Goal: Navigation & Orientation: Find specific page/section

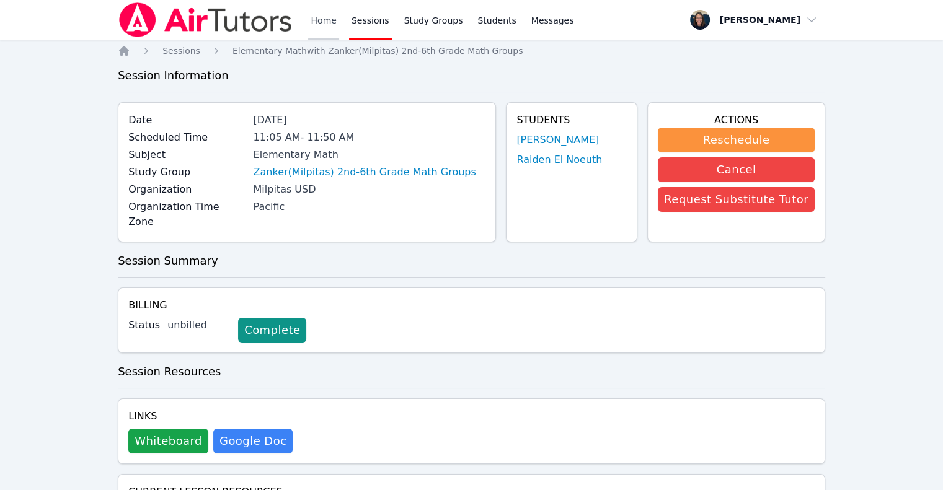
click at [328, 24] on link "Home" at bounding box center [323, 20] width 30 height 40
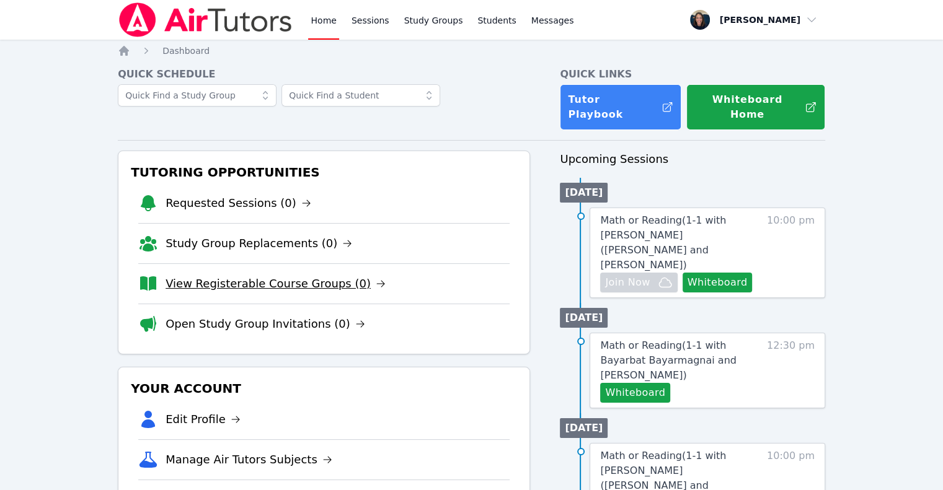
click at [288, 275] on link "View Registerable Course Groups (0)" at bounding box center [276, 283] width 220 height 17
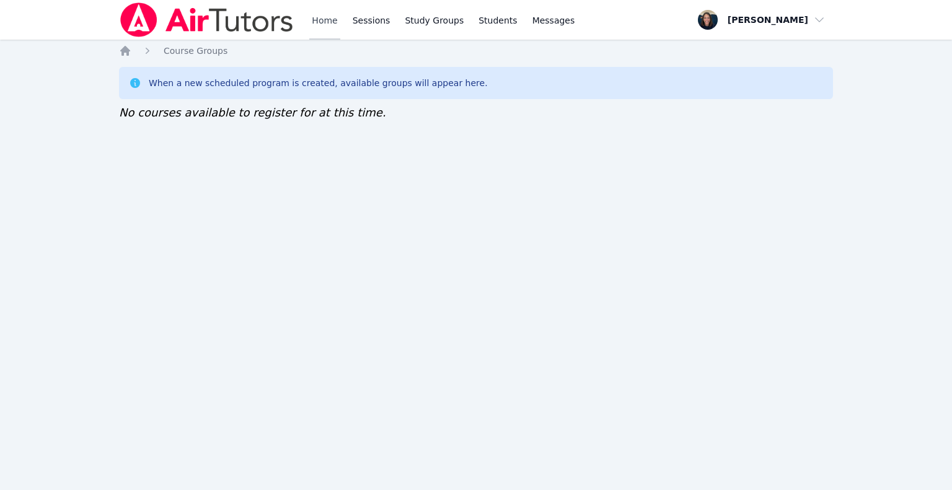
click at [335, 24] on link "Home" at bounding box center [324, 20] width 30 height 40
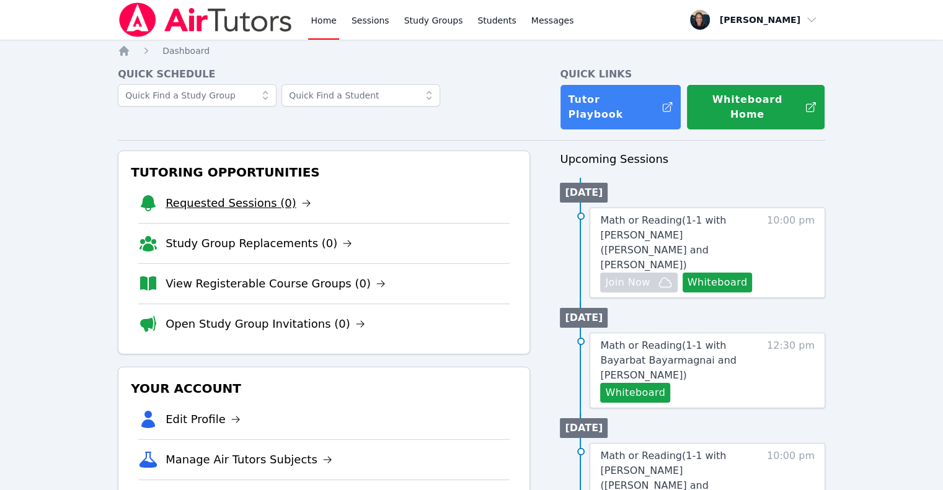
click at [256, 195] on link "Requested Sessions (0)" at bounding box center [239, 203] width 146 height 17
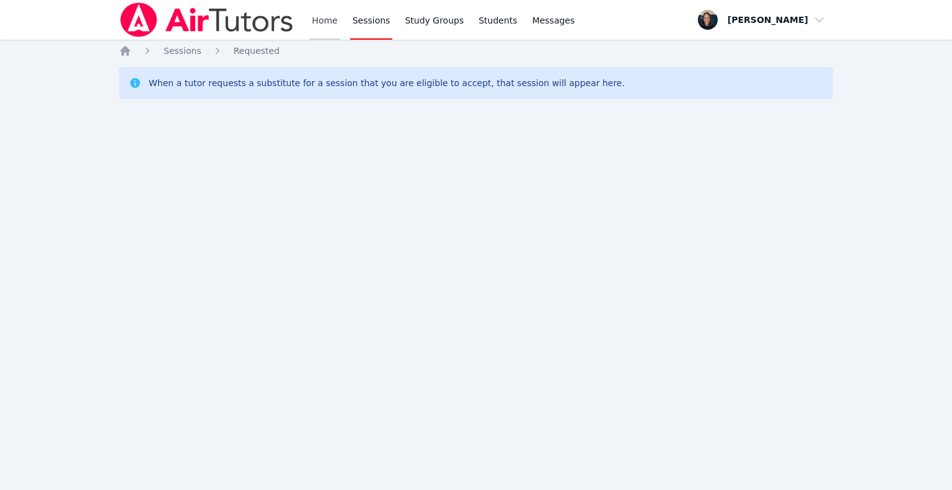
click at [334, 15] on link "Home" at bounding box center [324, 20] width 30 height 40
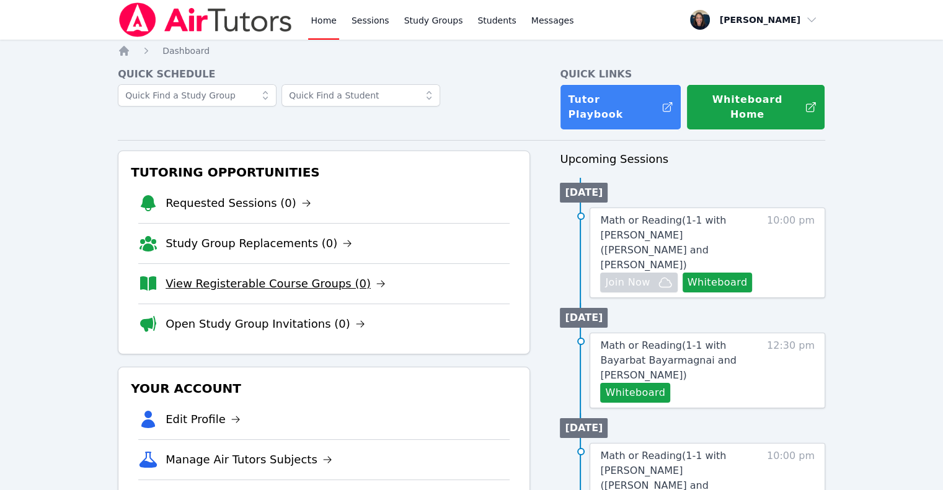
click at [195, 275] on link "View Registerable Course Groups (0)" at bounding box center [276, 283] width 220 height 17
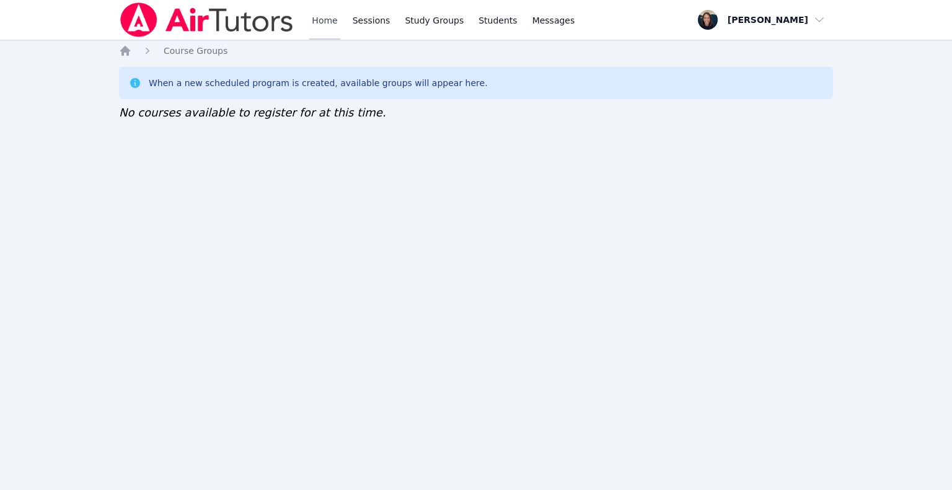
click at [332, 21] on link "Home" at bounding box center [324, 20] width 30 height 40
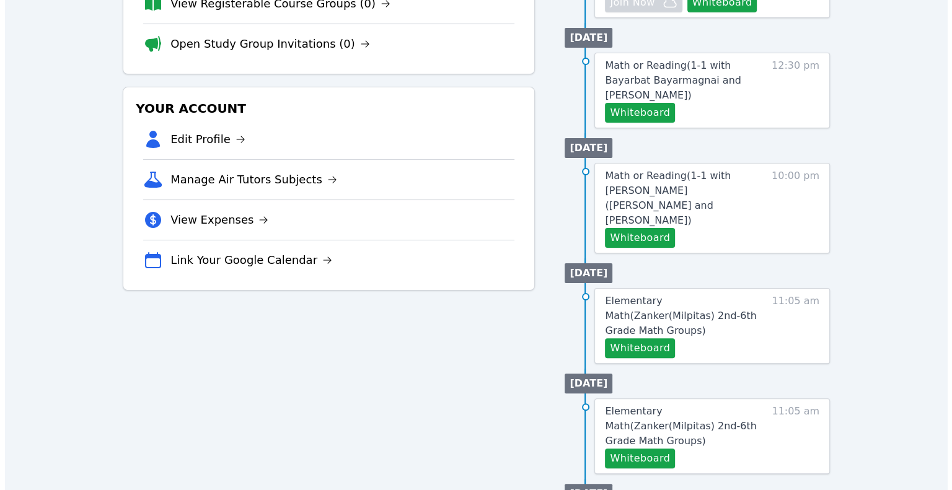
scroll to position [283, 0]
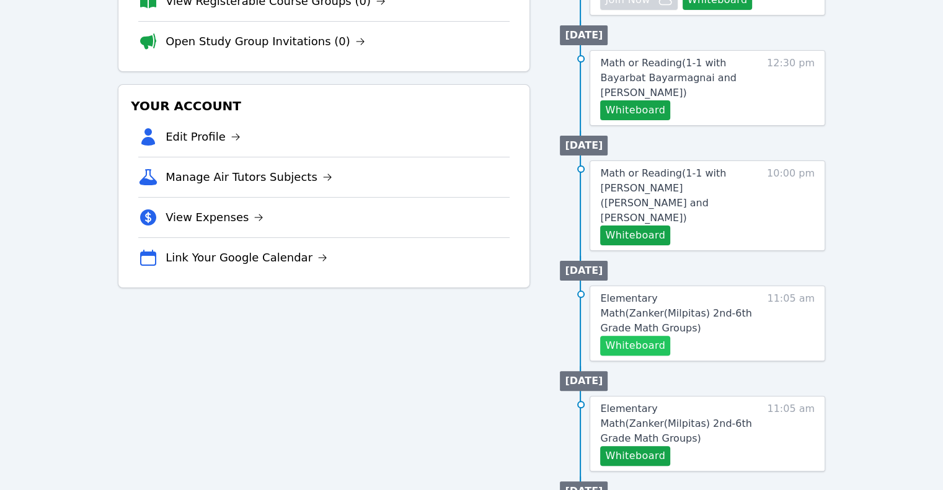
click at [659, 336] on button "Whiteboard" at bounding box center [635, 346] width 70 height 20
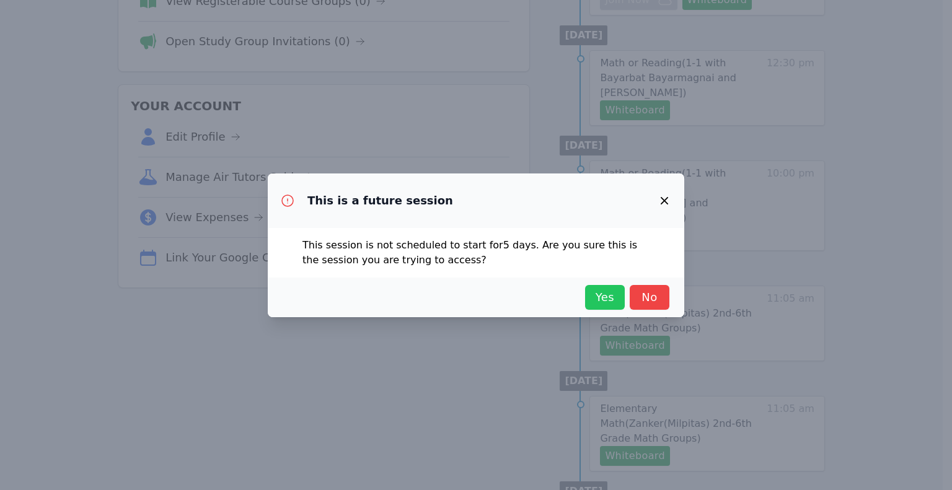
click at [591, 306] on button "Yes" at bounding box center [605, 297] width 40 height 25
